Goal: Entertainment & Leisure: Browse casually

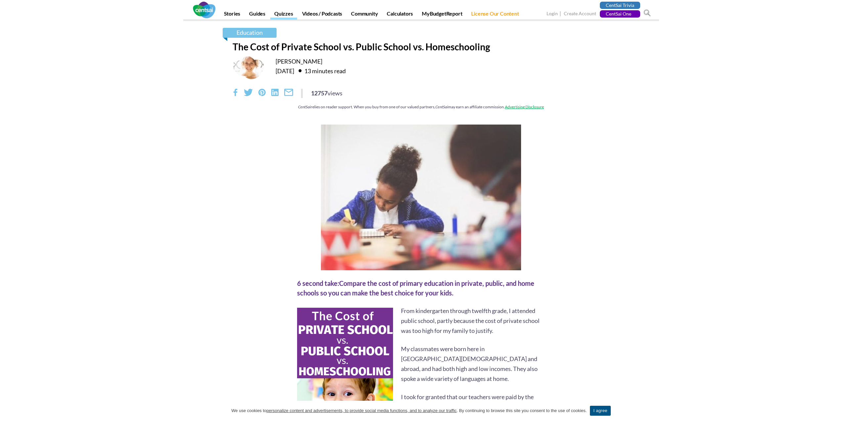
click at [293, 13] on link "Quizzes" at bounding box center [283, 14] width 27 height 9
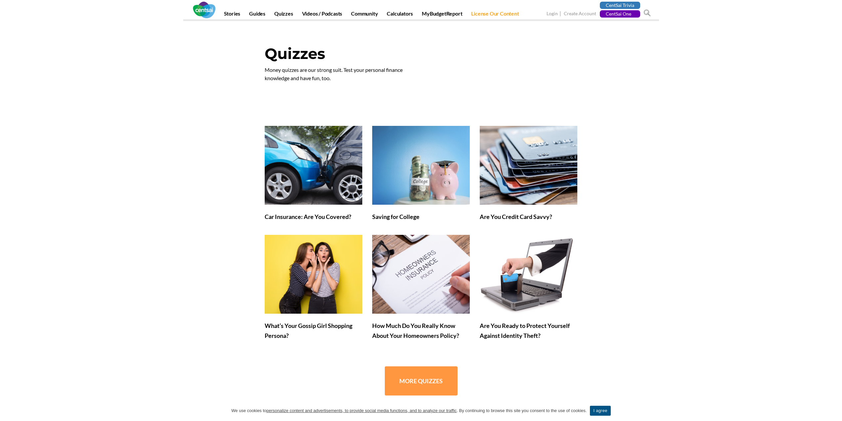
click at [416, 384] on link "MORE QUIZZES" at bounding box center [421, 380] width 73 height 29
